Goal: Task Accomplishment & Management: Use online tool/utility

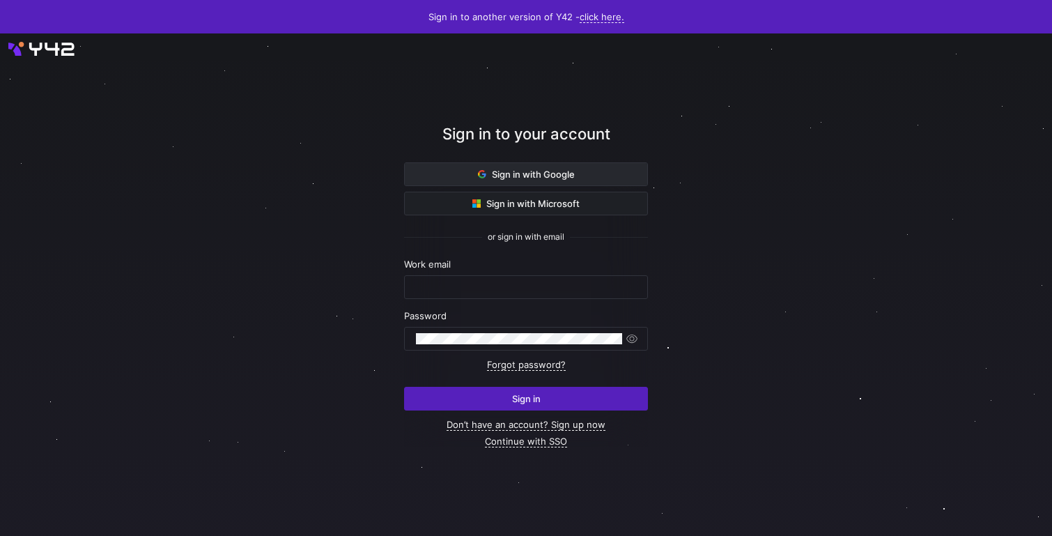
click at [547, 170] on span "Sign in with Google" at bounding box center [526, 174] width 97 height 11
click at [616, 177] on span at bounding box center [526, 174] width 242 height 22
click at [559, 178] on span "Sign in with Google" at bounding box center [526, 174] width 97 height 11
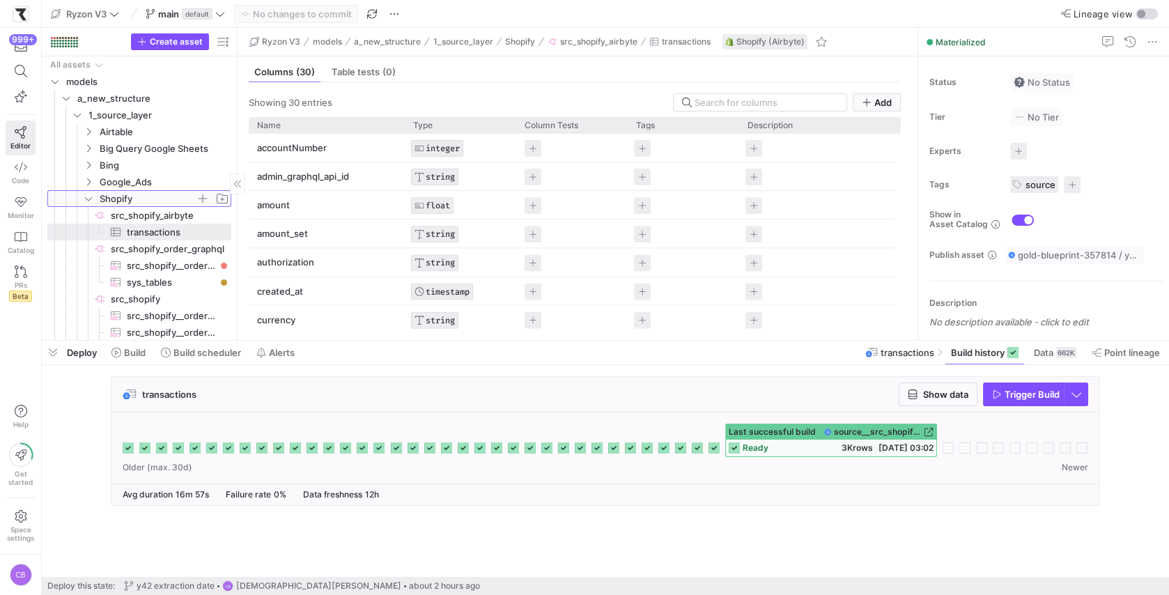
click at [130, 204] on span "Shopify" at bounding box center [148, 199] width 96 height 16
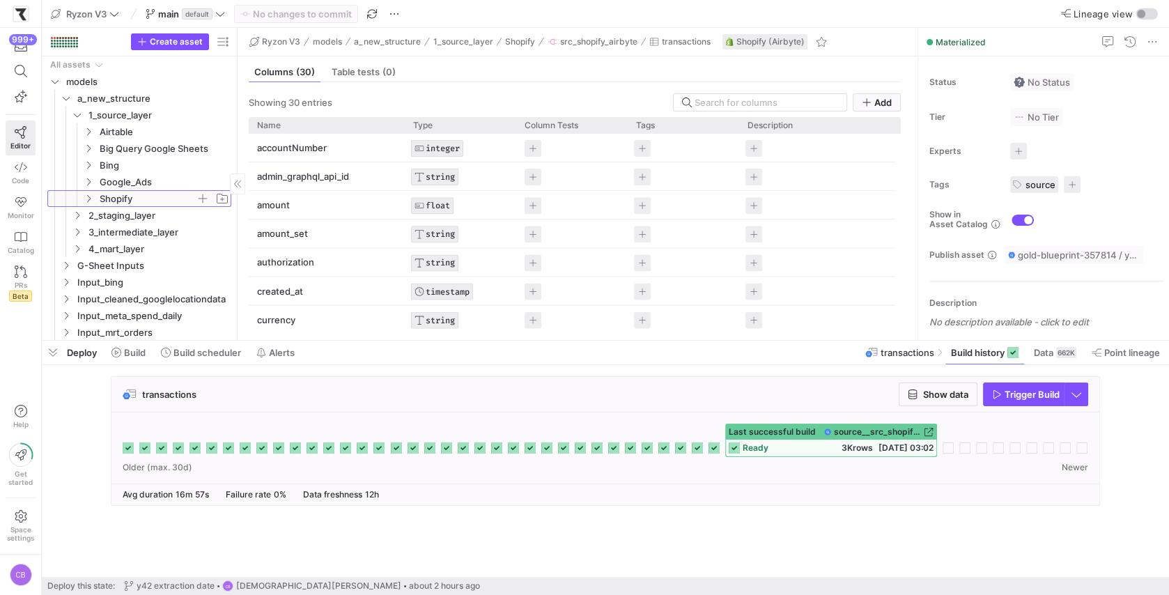
click at [130, 204] on span "Shopify" at bounding box center [148, 199] width 96 height 16
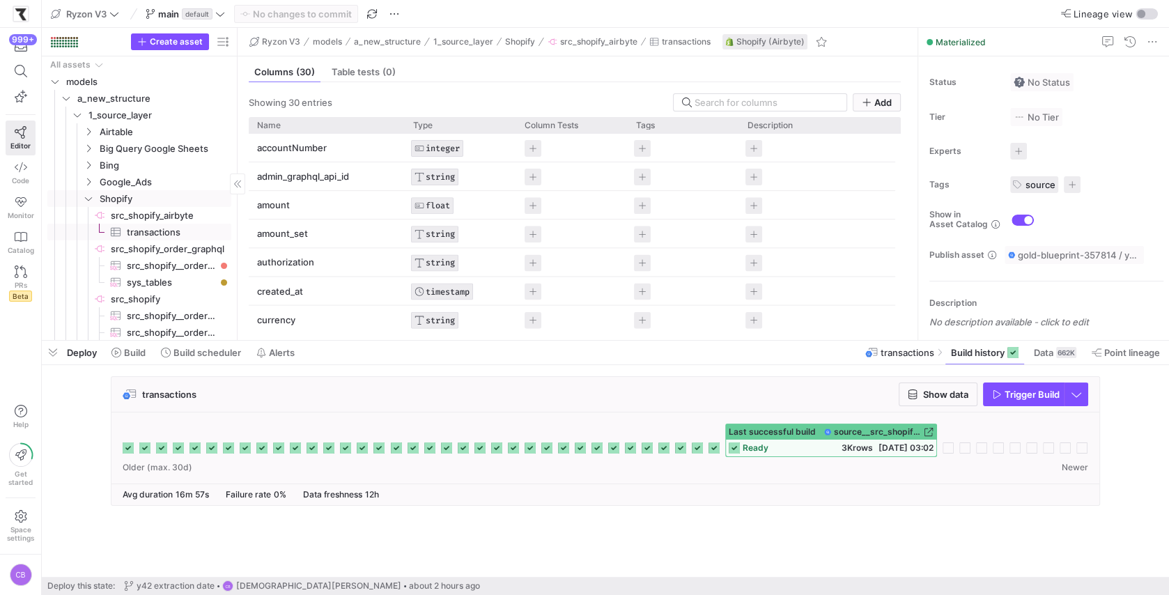
click at [137, 235] on span "transactions​​​​​​​​​" at bounding box center [171, 232] width 88 height 16
click at [970, 359] on span at bounding box center [984, 352] width 79 height 22
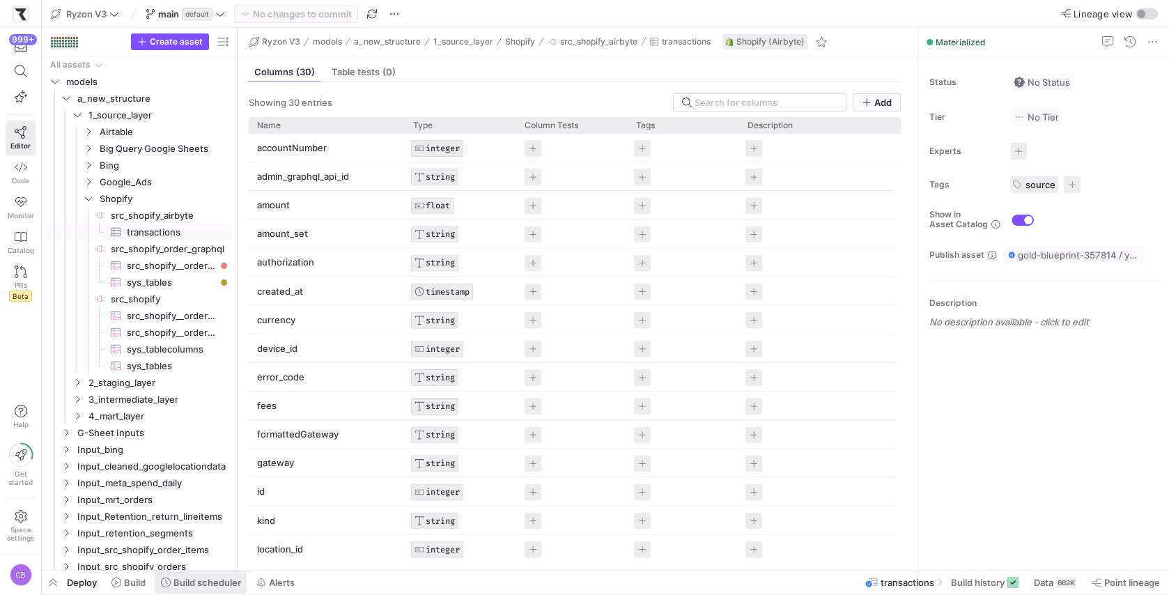
click at [192, 580] on span "Build scheduler" at bounding box center [207, 582] width 68 height 11
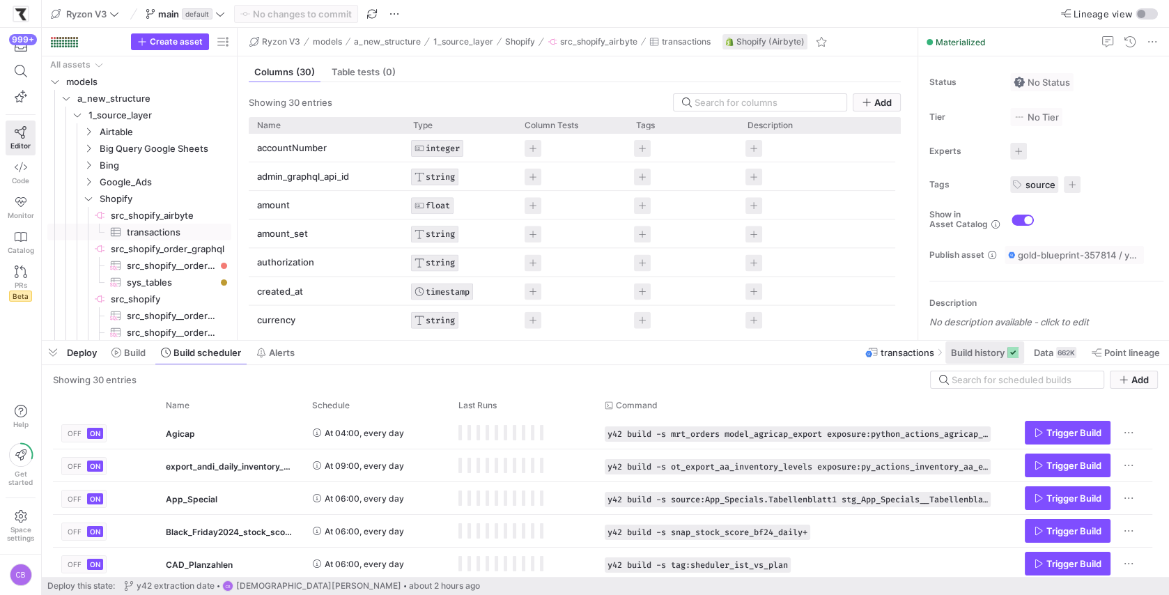
click at [947, 357] on span at bounding box center [984, 352] width 79 height 22
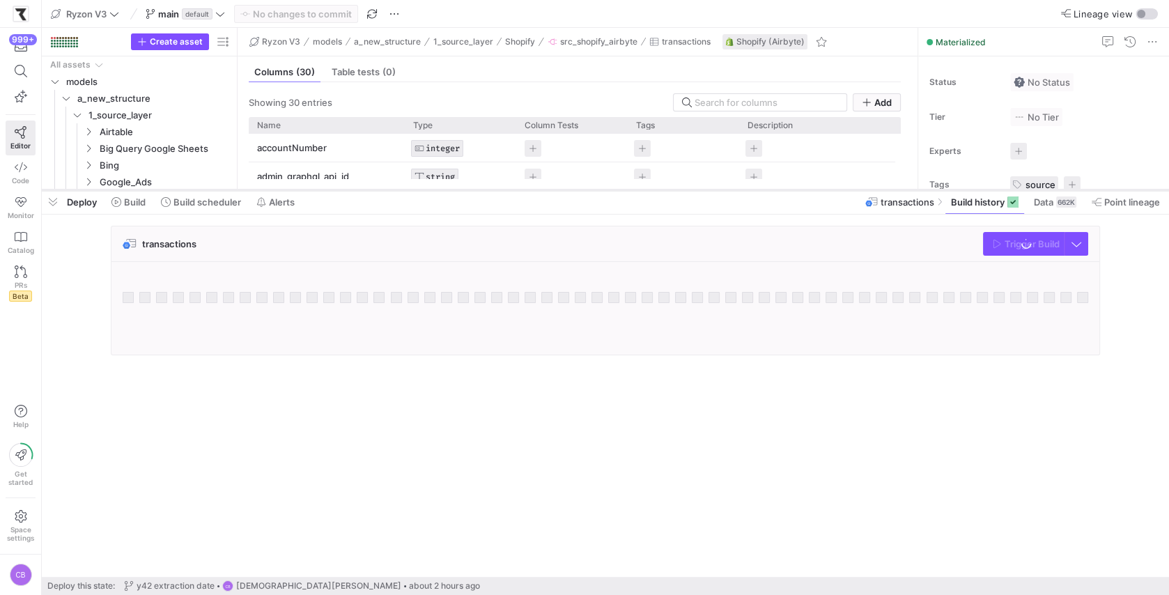
drag, startPoint x: 680, startPoint y: 341, endPoint x: 712, endPoint y: 190, distance: 154.4
click at [712, 190] on div at bounding box center [605, 190] width 1127 height 6
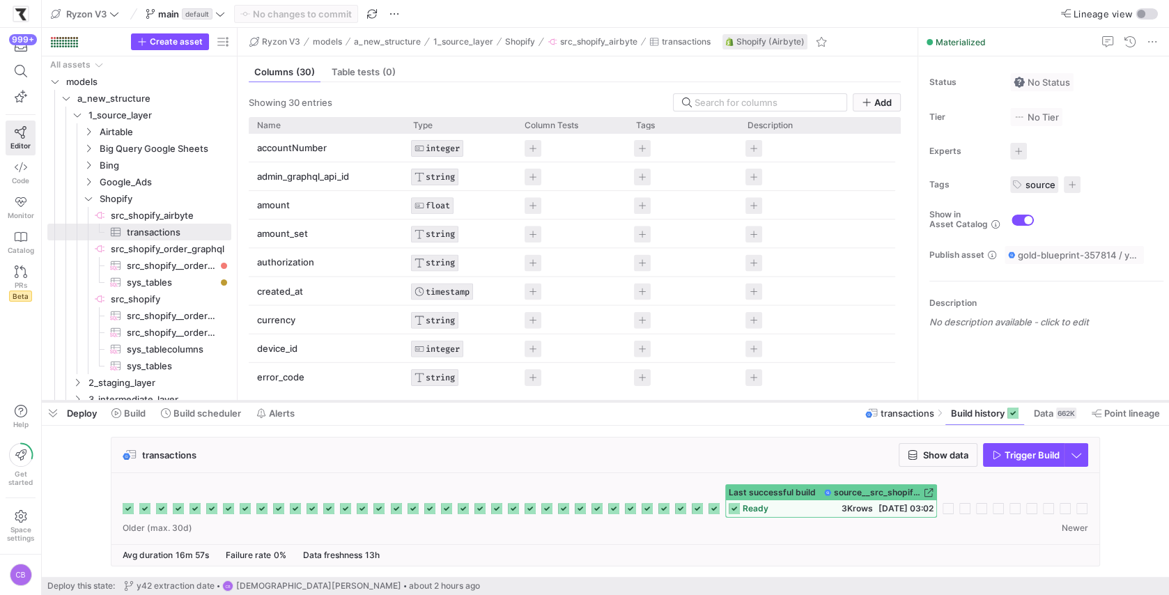
drag, startPoint x: 712, startPoint y: 190, endPoint x: 707, endPoint y: 402, distance: 211.8
click at [707, 402] on div at bounding box center [605, 401] width 1127 height 6
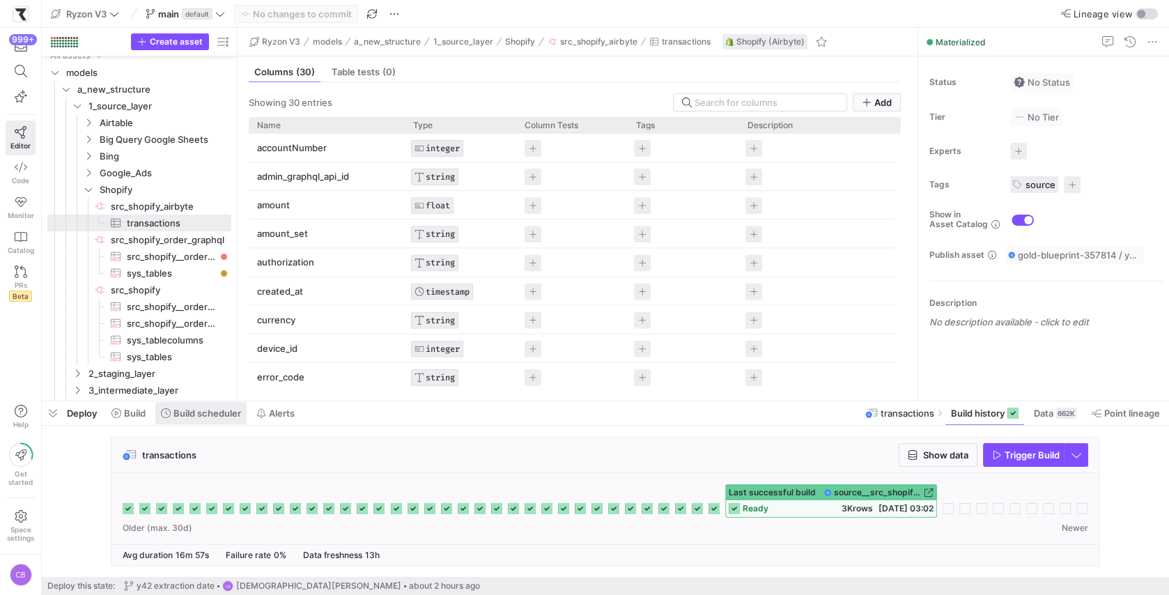
click at [238, 417] on span "Build scheduler" at bounding box center [207, 412] width 68 height 11
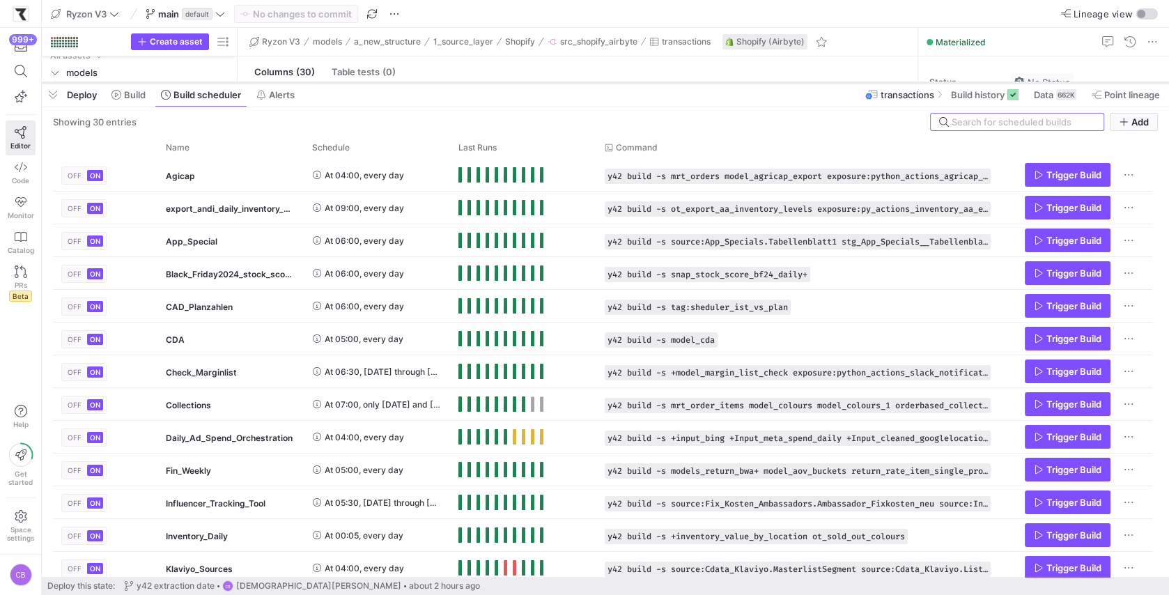
drag, startPoint x: 330, startPoint y: 402, endPoint x: 405, endPoint y: 84, distance: 327.1
click at [405, 84] on div at bounding box center [605, 83] width 1127 height 6
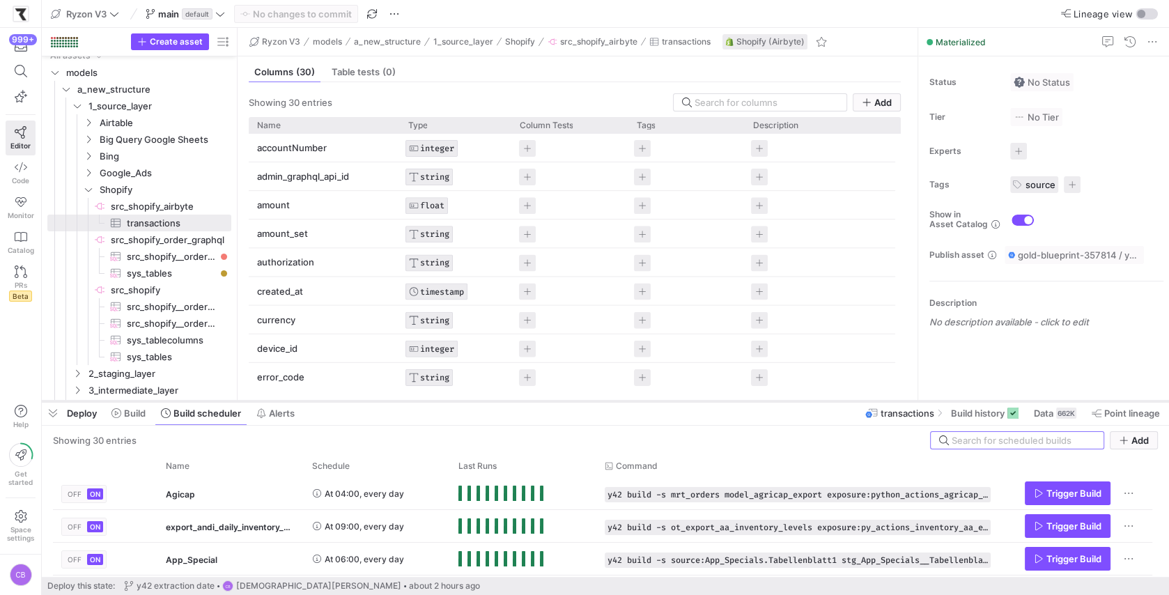
drag, startPoint x: 614, startPoint y: 80, endPoint x: 651, endPoint y: 398, distance: 320.4
click at [651, 398] on div at bounding box center [605, 401] width 1127 height 6
click at [999, 411] on span "Build history" at bounding box center [978, 412] width 54 height 11
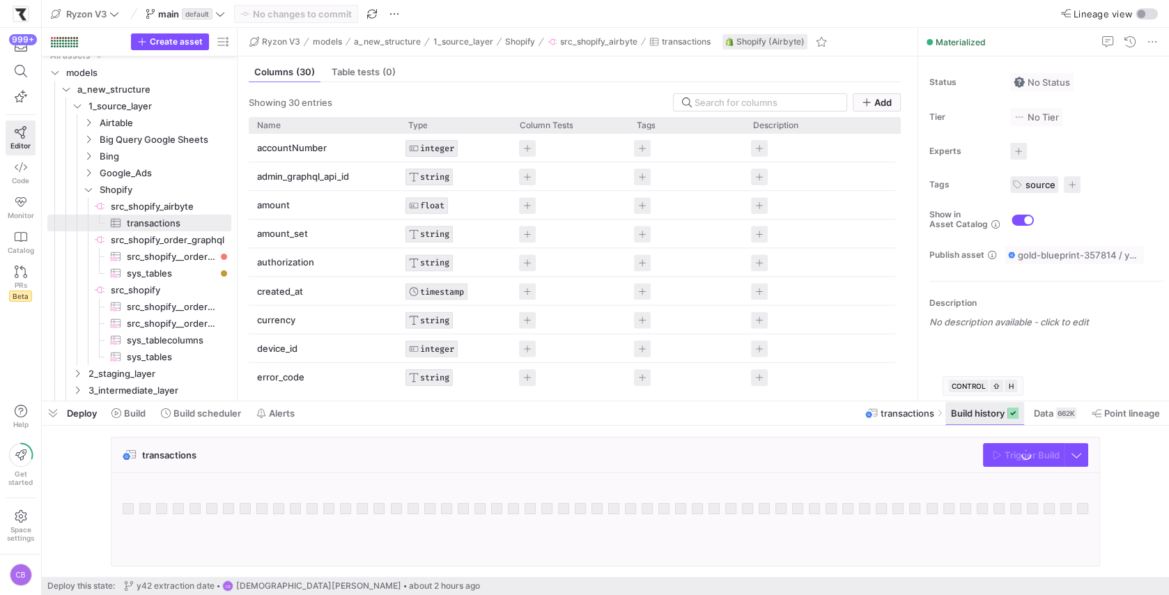
click at [999, 411] on span "Build history" at bounding box center [978, 412] width 54 height 11
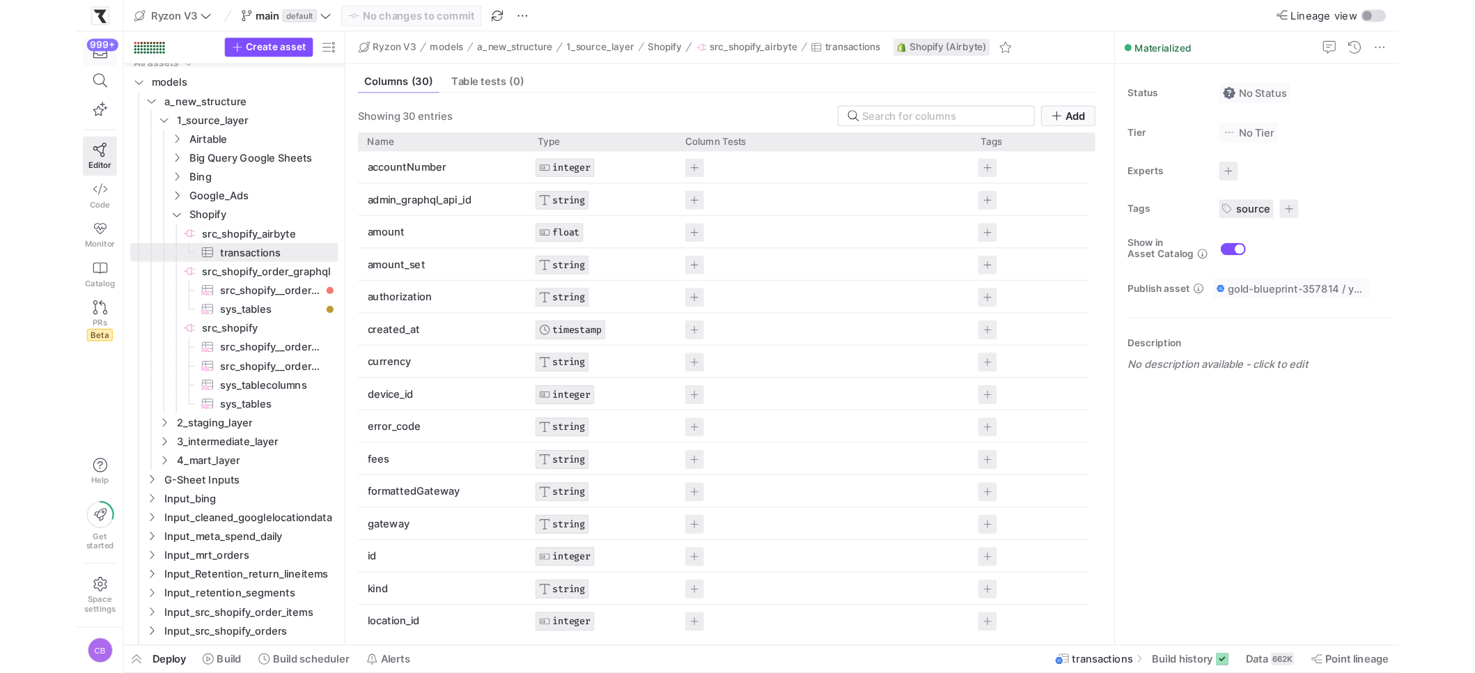
scroll to position [9, 0]
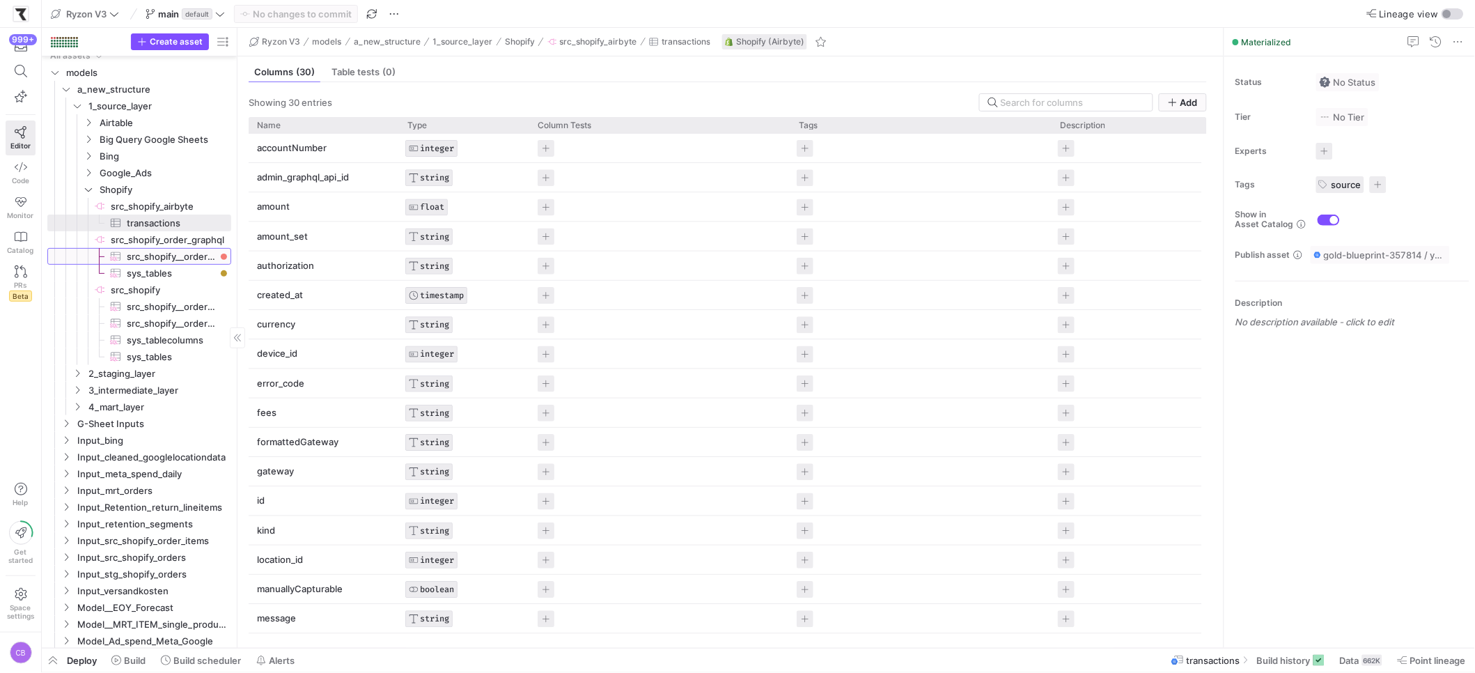
click at [157, 258] on span "src_shopify__orders_graphql​​​​​​​​​" at bounding box center [171, 257] width 88 height 16
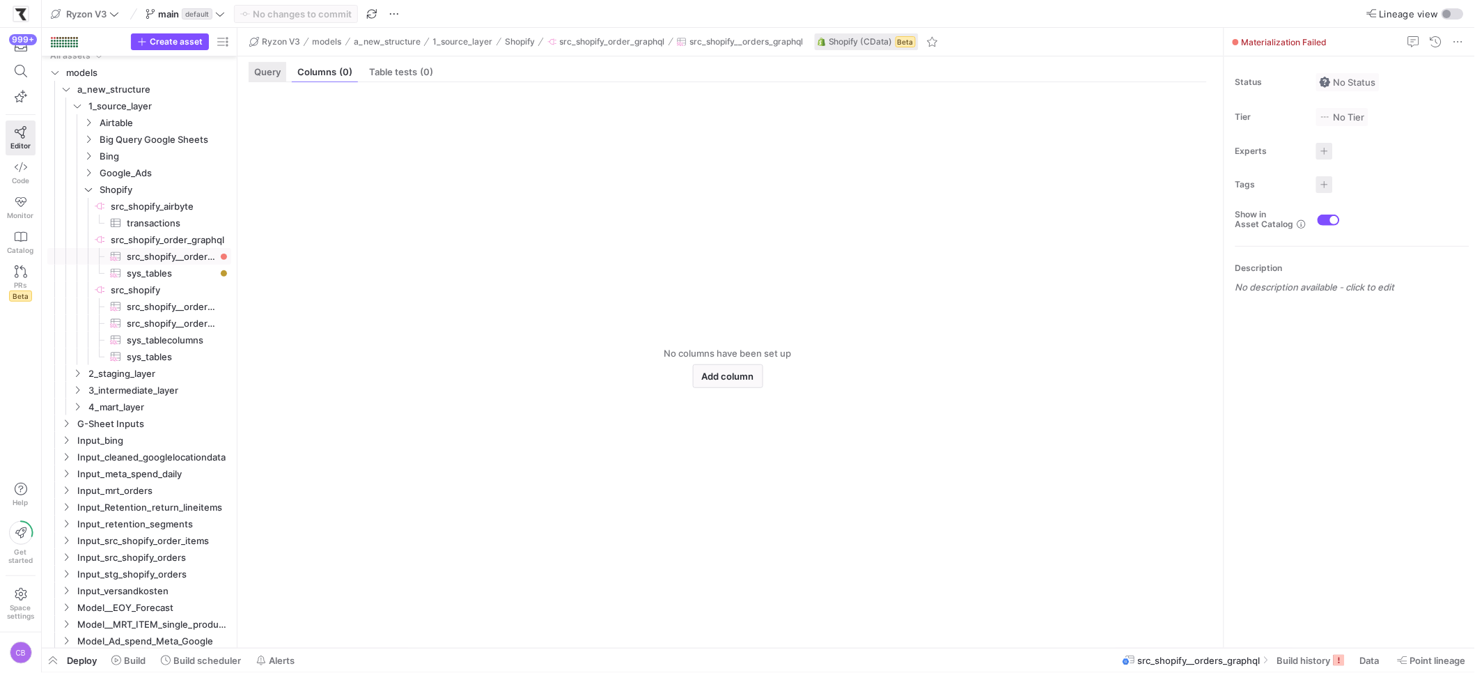
click at [275, 68] on span "Query" at bounding box center [267, 72] width 26 height 9
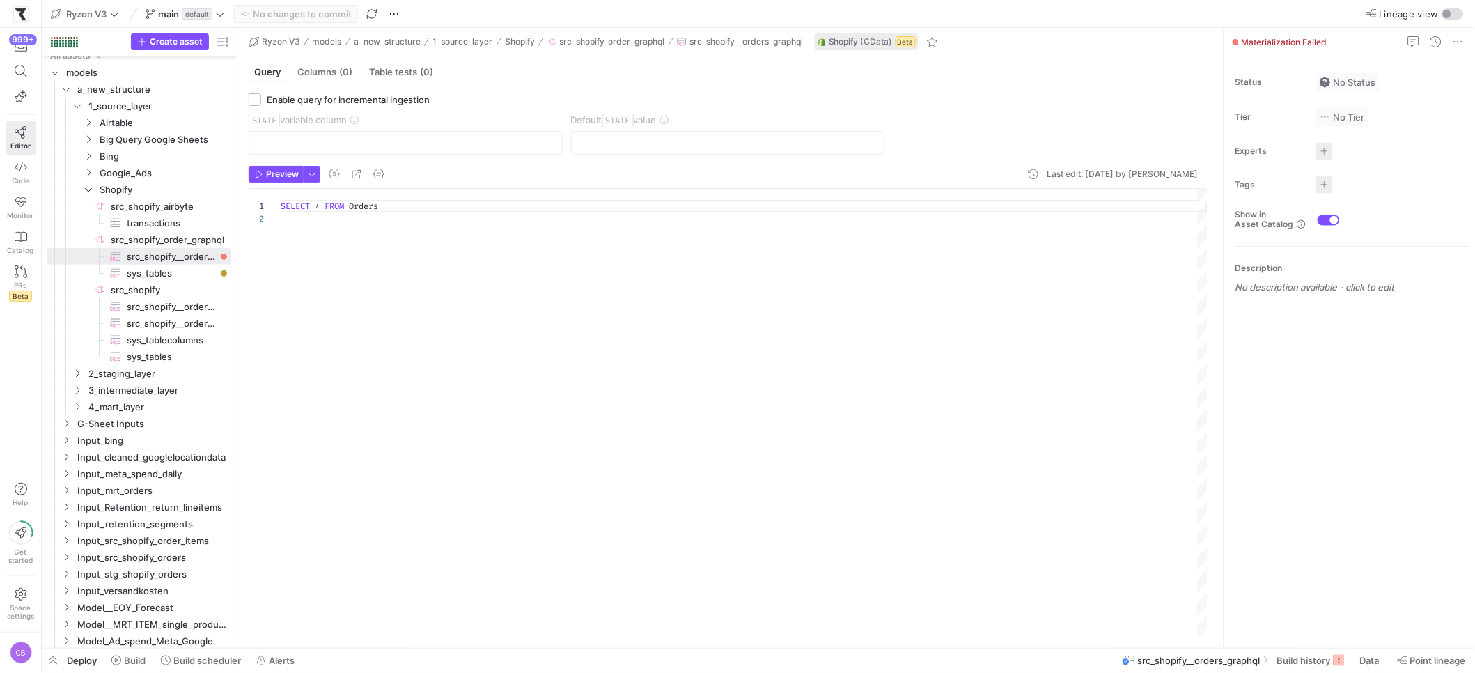
scroll to position [12, 0]
click at [1168, 594] on span at bounding box center [1311, 660] width 79 height 22
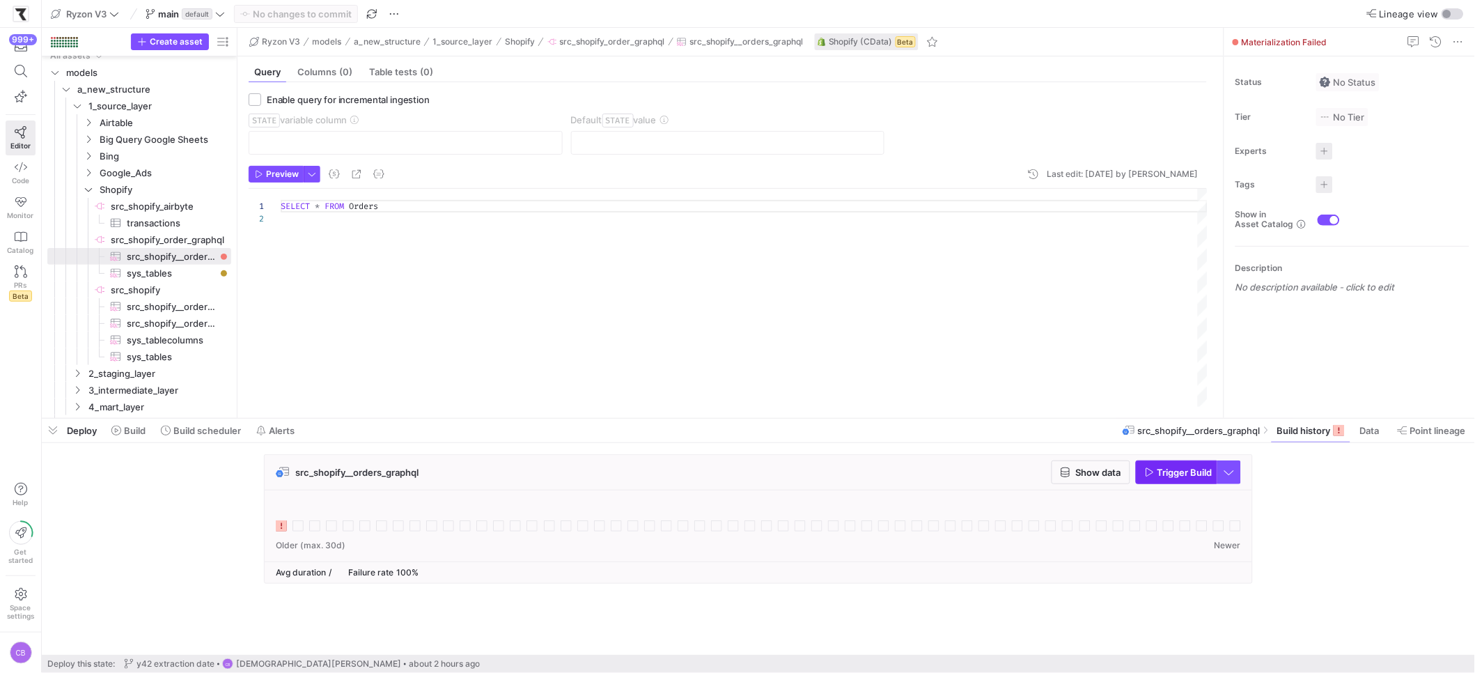
click at [1164, 476] on span "Trigger Build" at bounding box center [1185, 472] width 55 height 11
